Goal: Task Accomplishment & Management: Complete application form

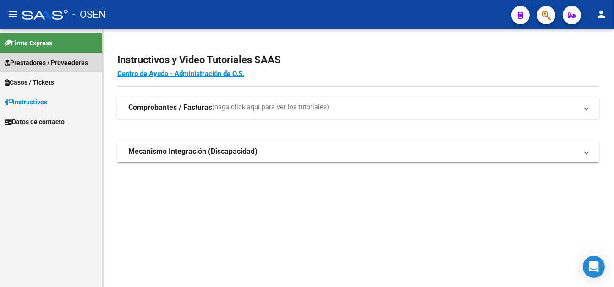
click at [59, 61] on span "Prestadores / Proveedores" at bounding box center [46, 63] width 83 height 10
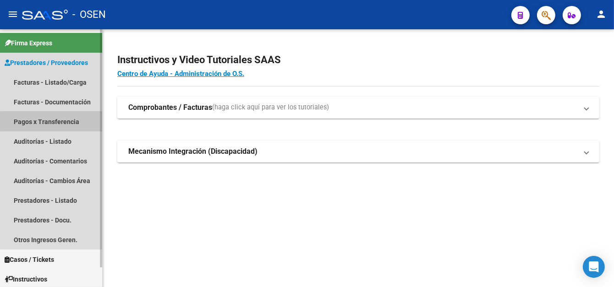
click at [61, 121] on link "Pagos x Transferencia" at bounding box center [51, 122] width 102 height 20
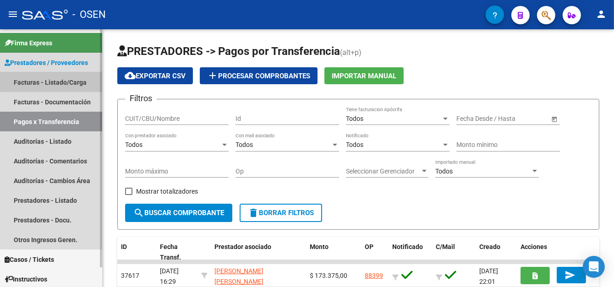
click at [80, 78] on link "Facturas - Listado/Carga" at bounding box center [51, 82] width 102 height 20
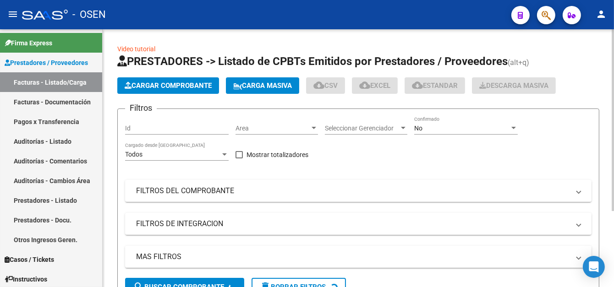
click at [189, 87] on span "Cargar Comprobante" at bounding box center [168, 86] width 87 height 8
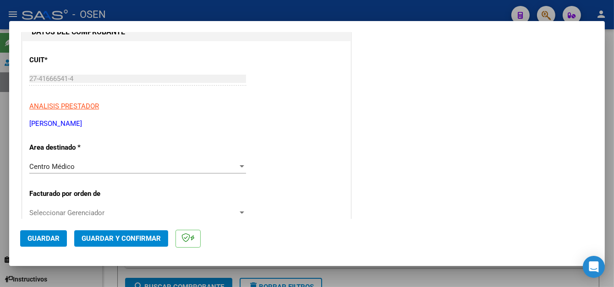
scroll to position [138, 0]
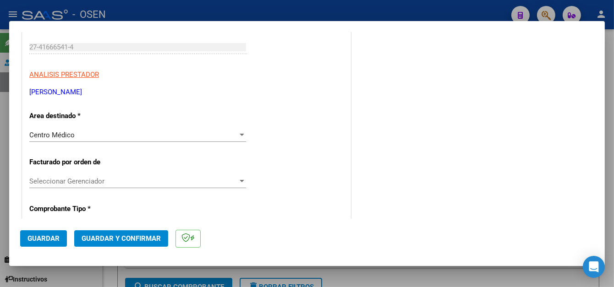
click at [40, 243] on button "Guardar" at bounding box center [43, 239] width 47 height 17
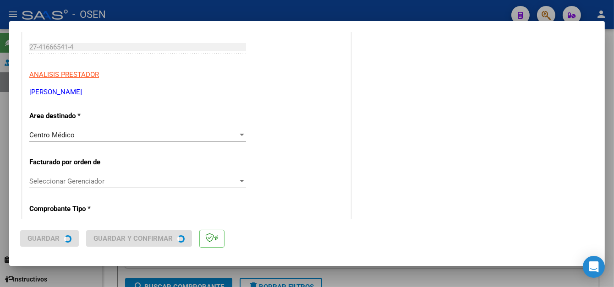
scroll to position [0, 0]
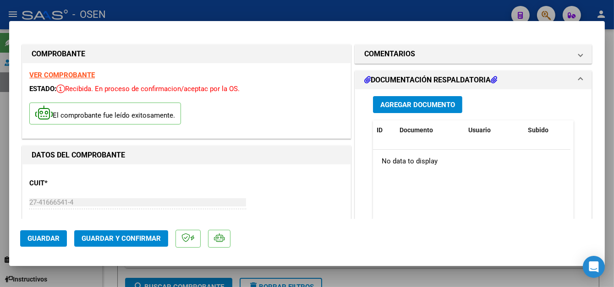
click at [143, 19] on div at bounding box center [307, 143] width 614 height 287
type input "$ 0,00"
